Goal: Find specific page/section: Find specific page/section

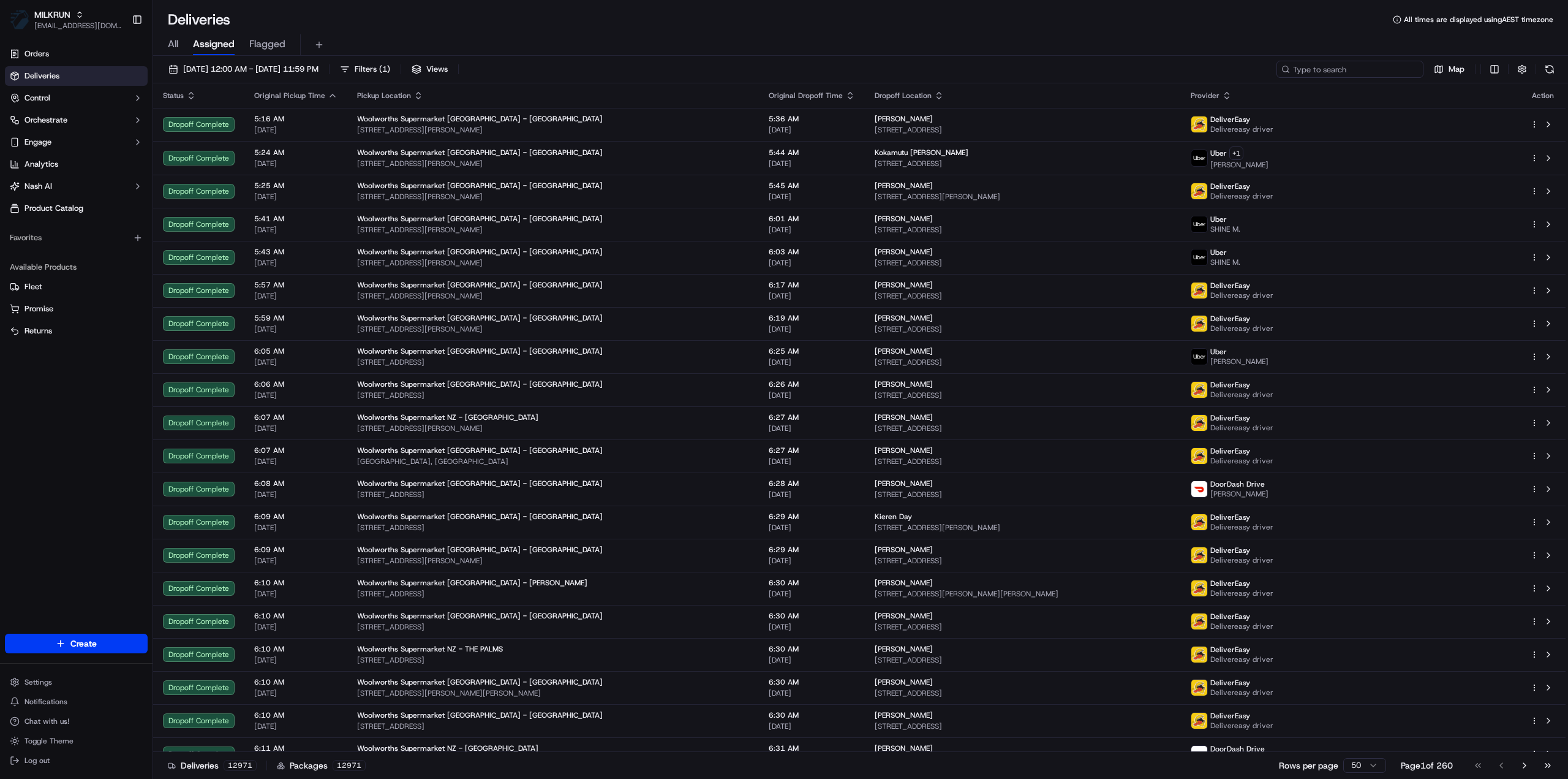
click at [1363, 68] on input at bounding box center [1349, 69] width 147 height 17
paste input "97961b8f-5aa8-458f-90fc-00fc57da3e37"
type input "97961b8f-5aa8-458f-90fc-00fc57da3e37"
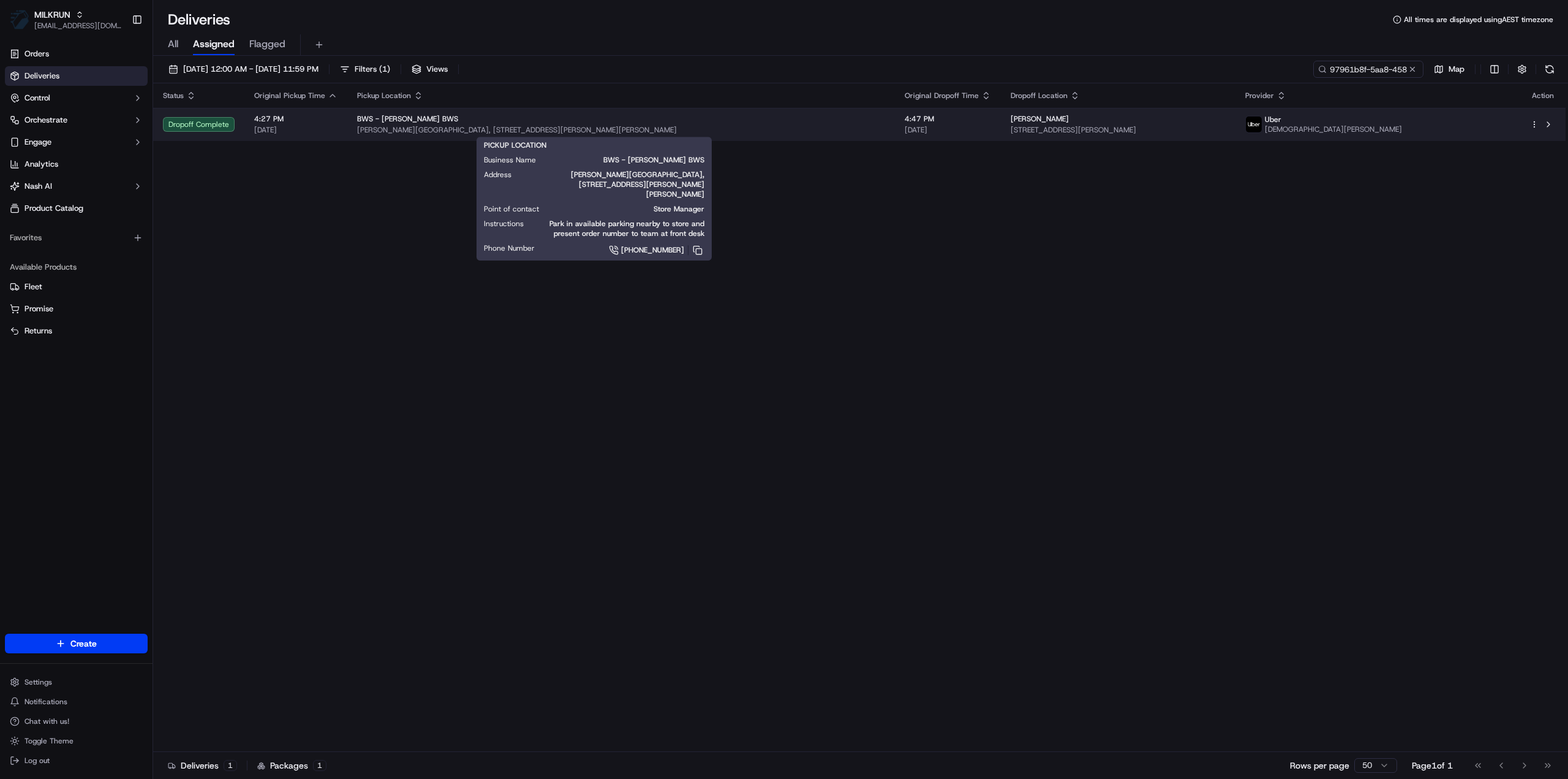
click at [1045, 122] on div "[PERSON_NAME]" at bounding box center [1118, 119] width 215 height 10
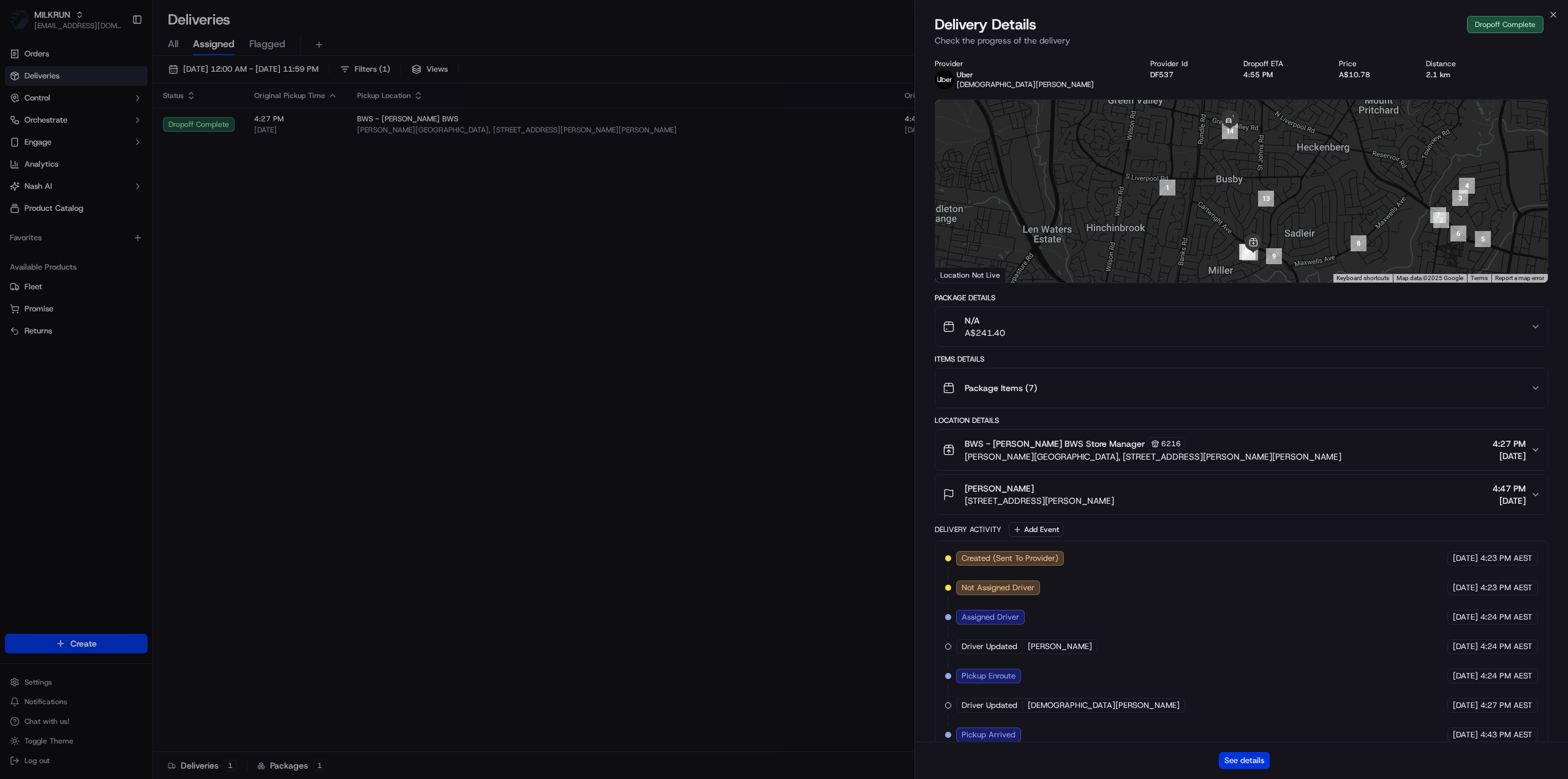
click at [1259, 759] on button "See details" at bounding box center [1244, 760] width 51 height 17
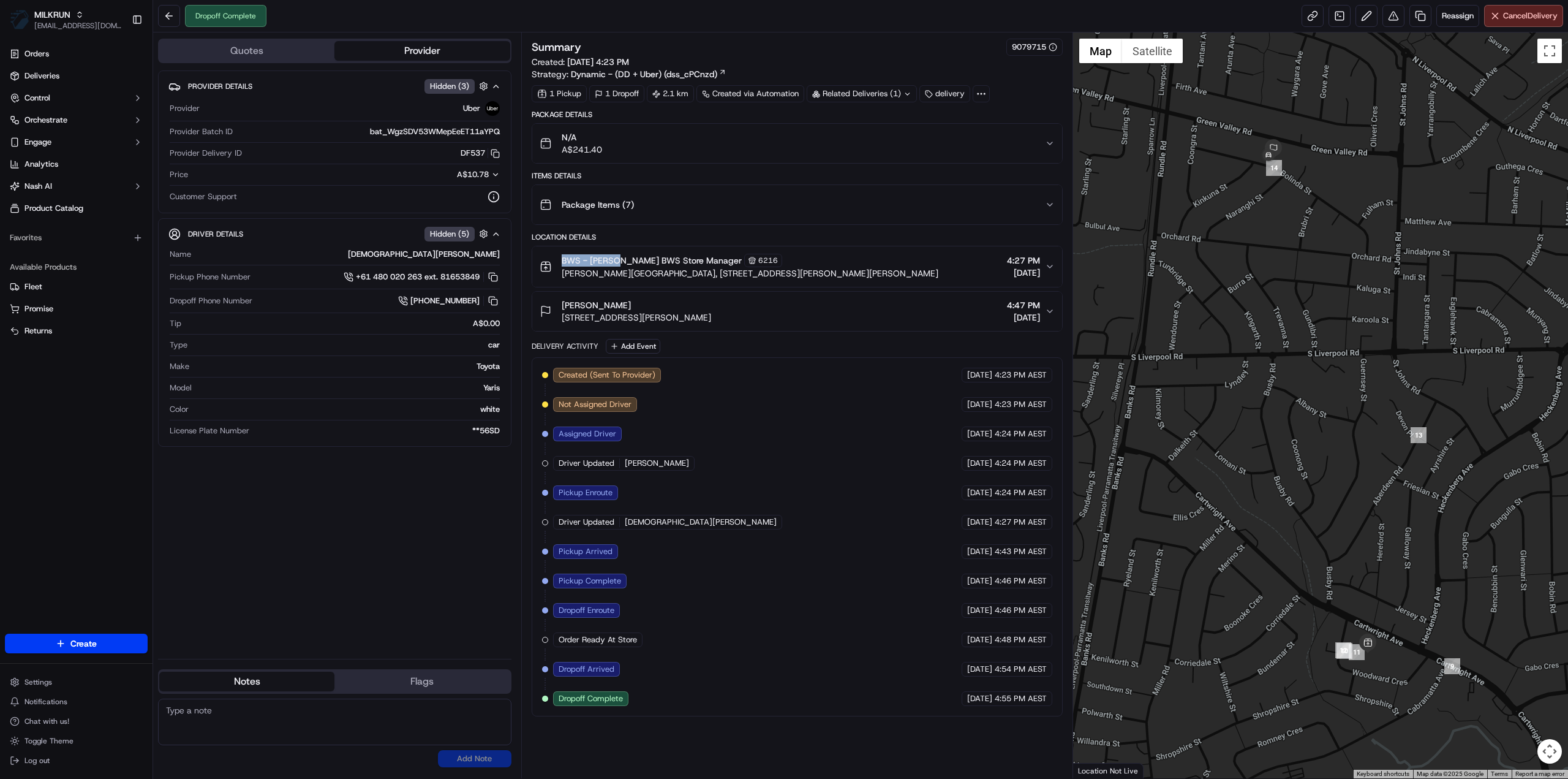
drag, startPoint x: 559, startPoint y: 254, endPoint x: 609, endPoint y: 255, distance: 50.0
click at [609, 255] on div "BWS - [PERSON_NAME] BWS Store Manager [STREET_ADDRESS][GEOGRAPHIC_DATA][PERSON_…" at bounding box center [739, 266] width 399 height 25
copy span "BWS - [PERSON_NAME]"
